Goal: Transaction & Acquisition: Purchase product/service

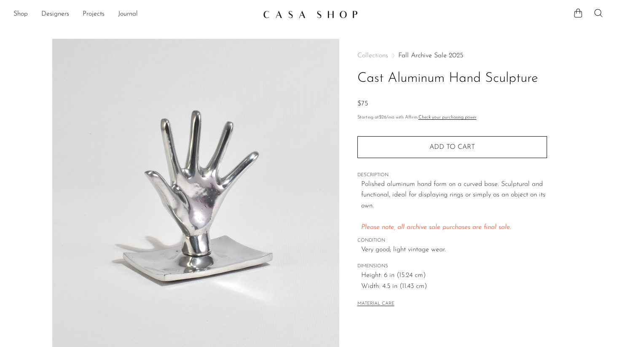
click at [415, 56] on link "Fall Archive Sale 2025" at bounding box center [430, 55] width 65 height 7
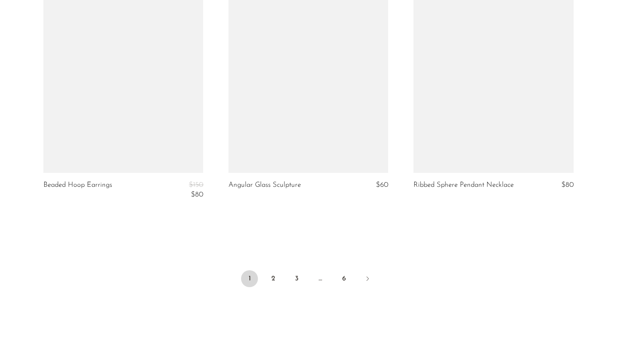
scroll to position [3123, 0]
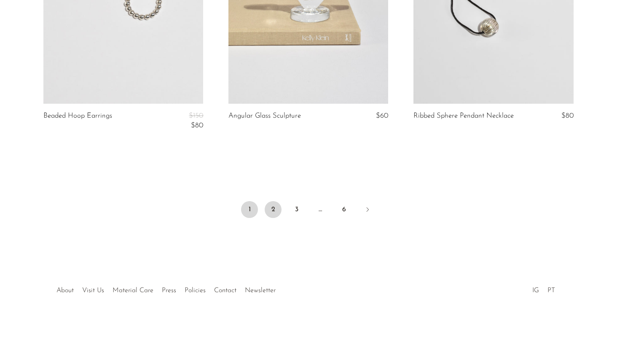
click at [273, 210] on link "2" at bounding box center [272, 209] width 17 height 17
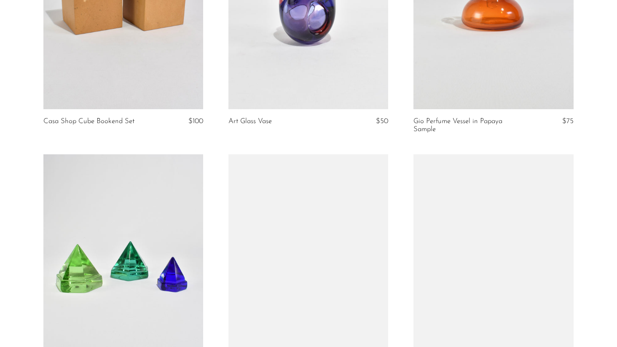
scroll to position [1340, 0]
